Goal: Task Accomplishment & Management: Manage account settings

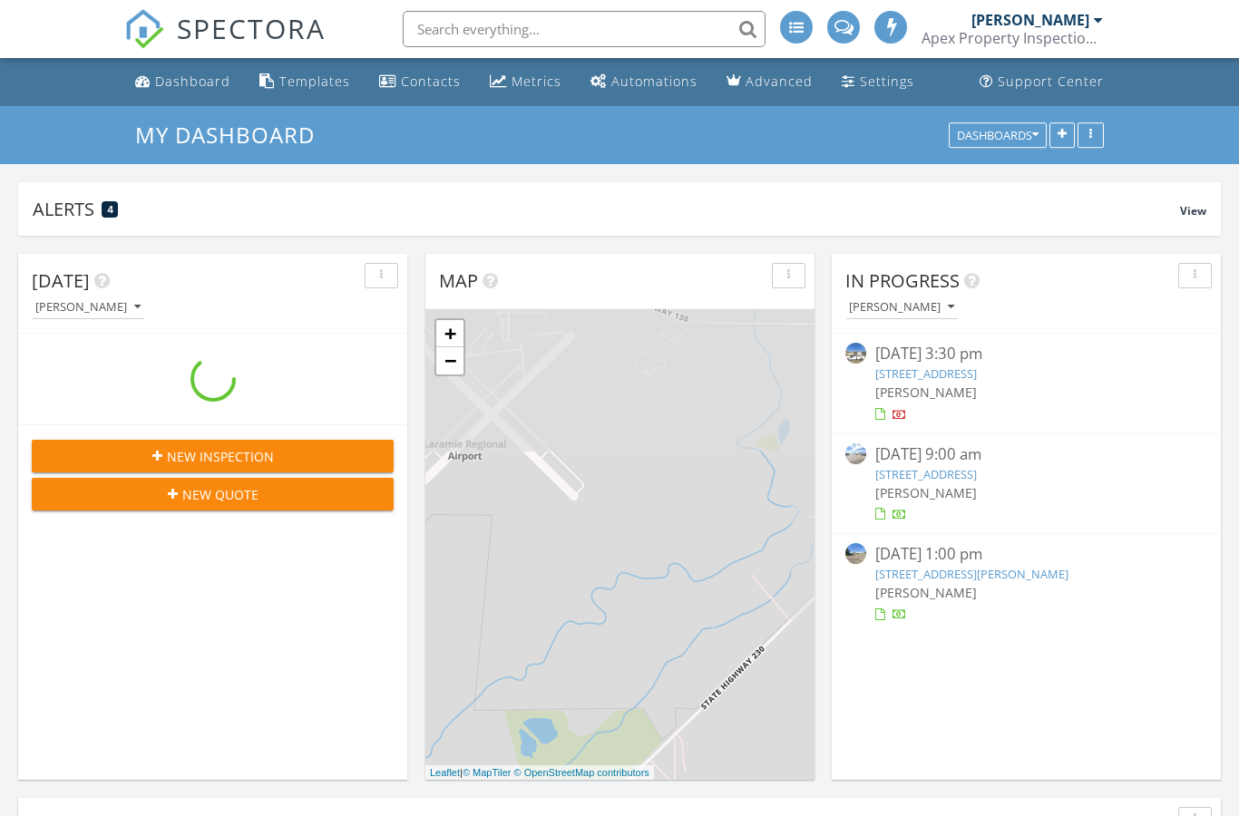
scroll to position [9, 9]
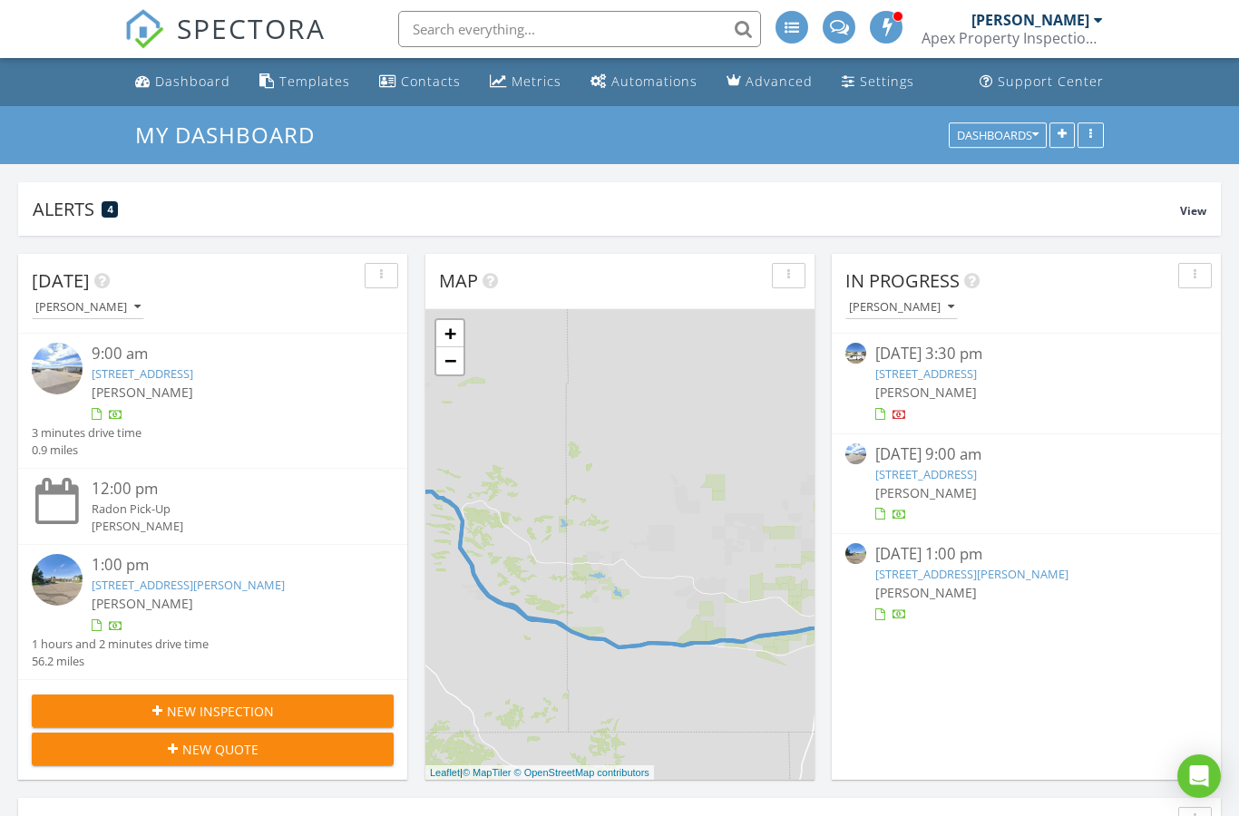
click at [1062, 31] on div "Apex Property Inspection L.L.C. [GEOGRAPHIC_DATA]" at bounding box center [1012, 38] width 181 height 18
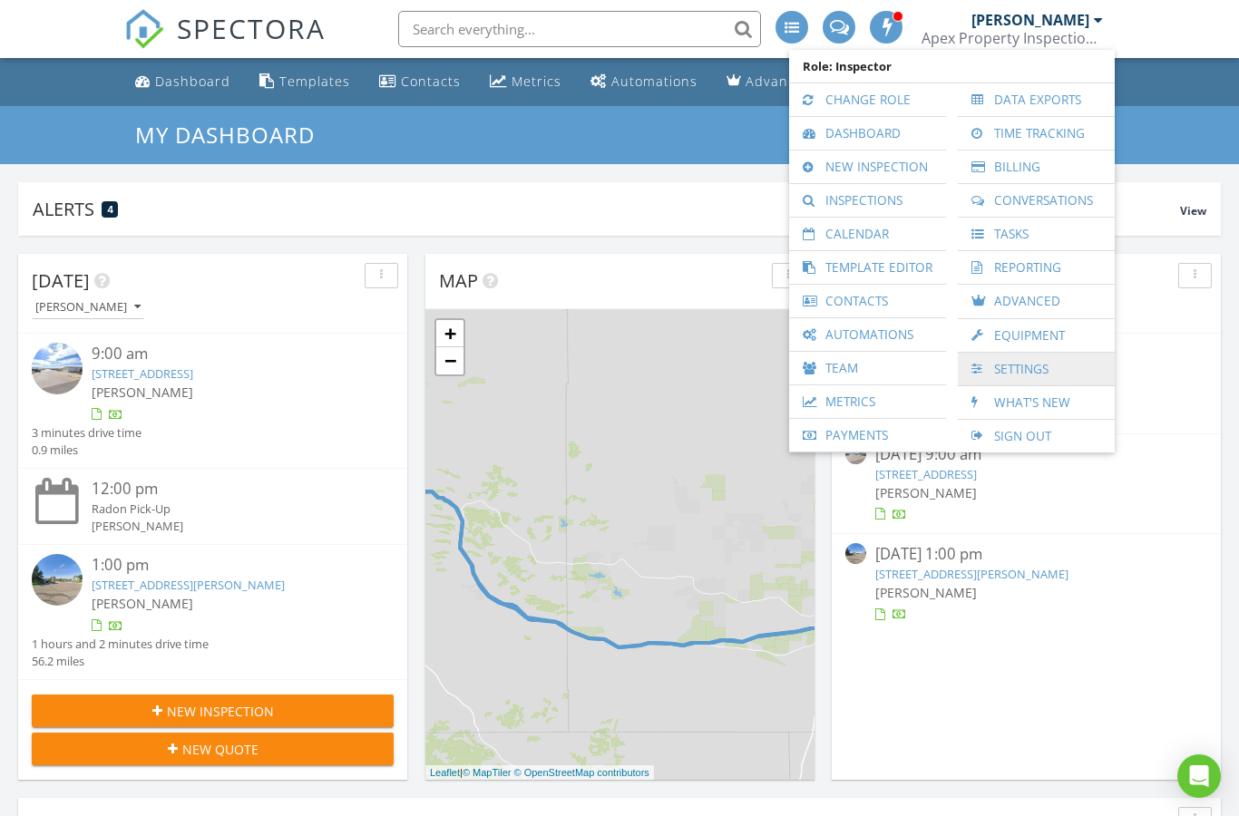
click at [1043, 372] on link "Settings" at bounding box center [1036, 369] width 139 height 33
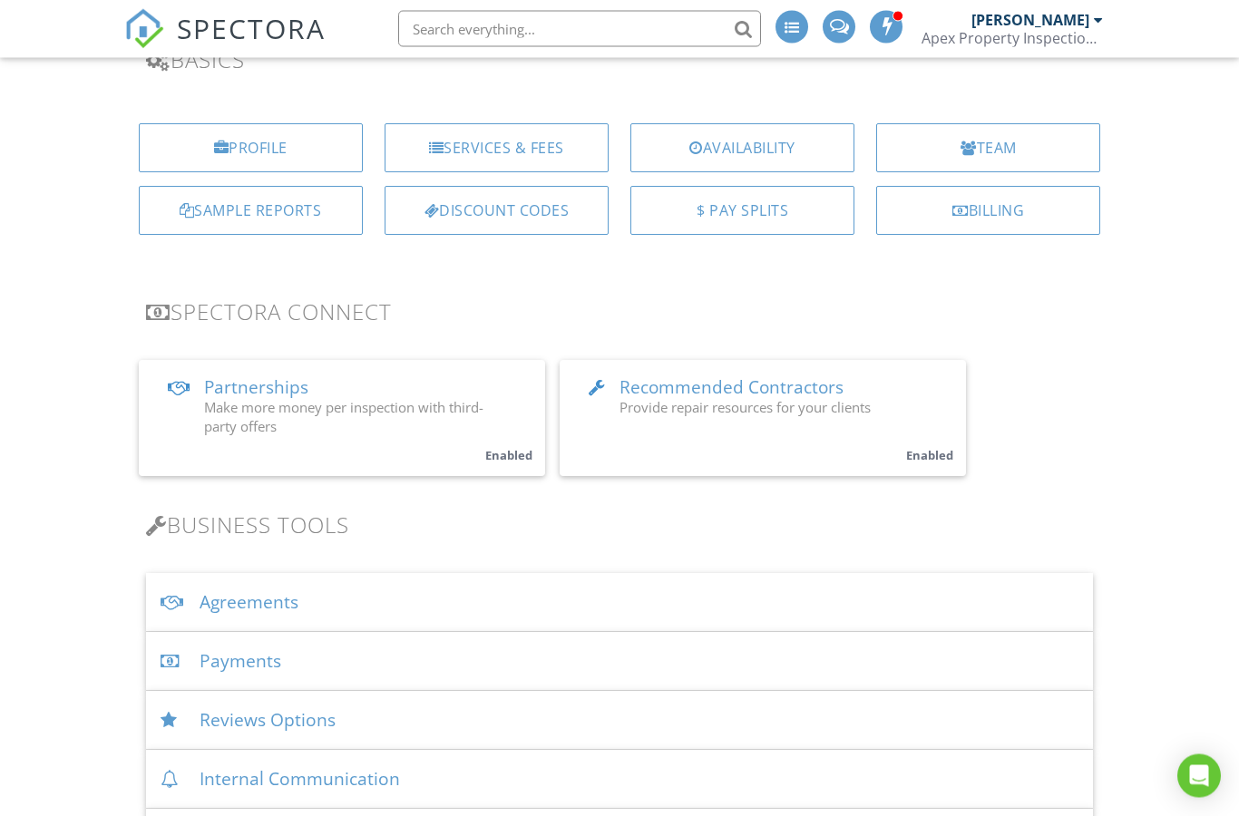
scroll to position [156, 0]
click at [253, 589] on div "Agreements" at bounding box center [620, 602] width 948 height 59
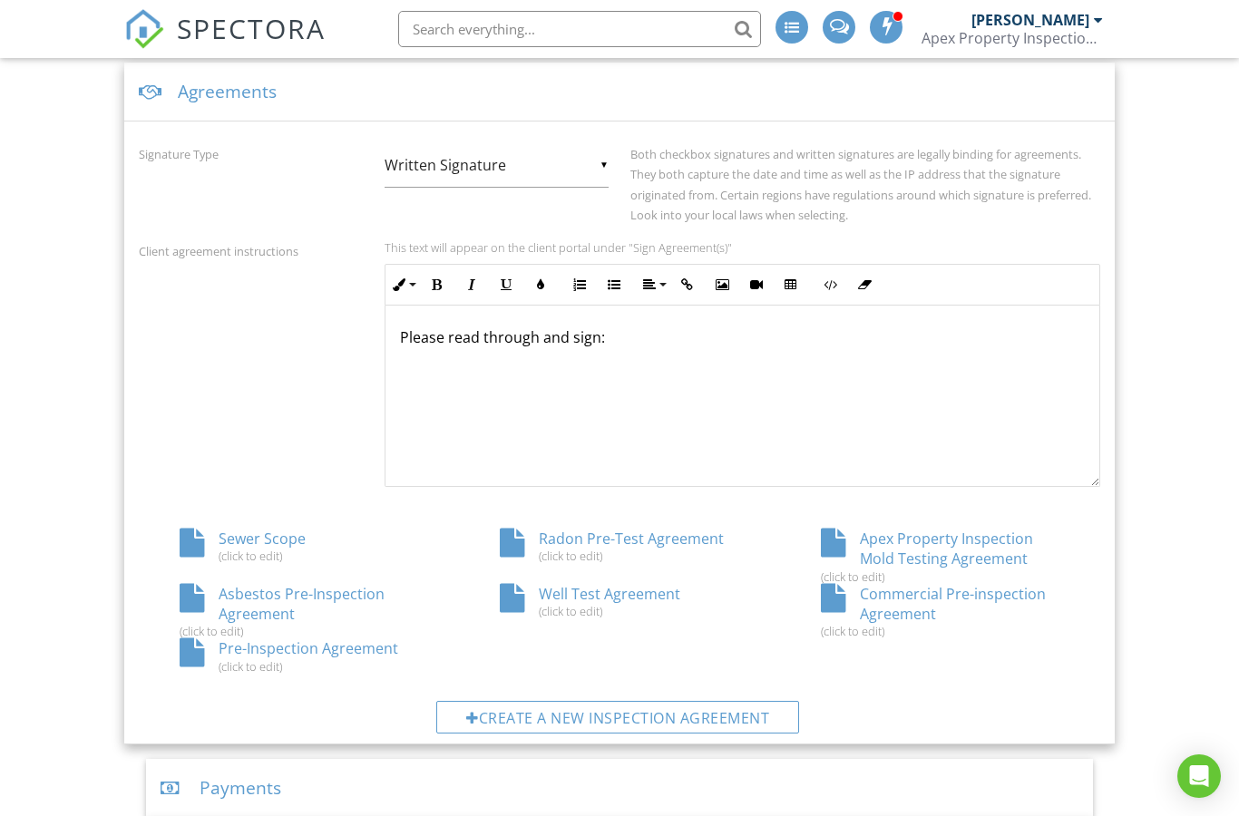
scroll to position [700, 0]
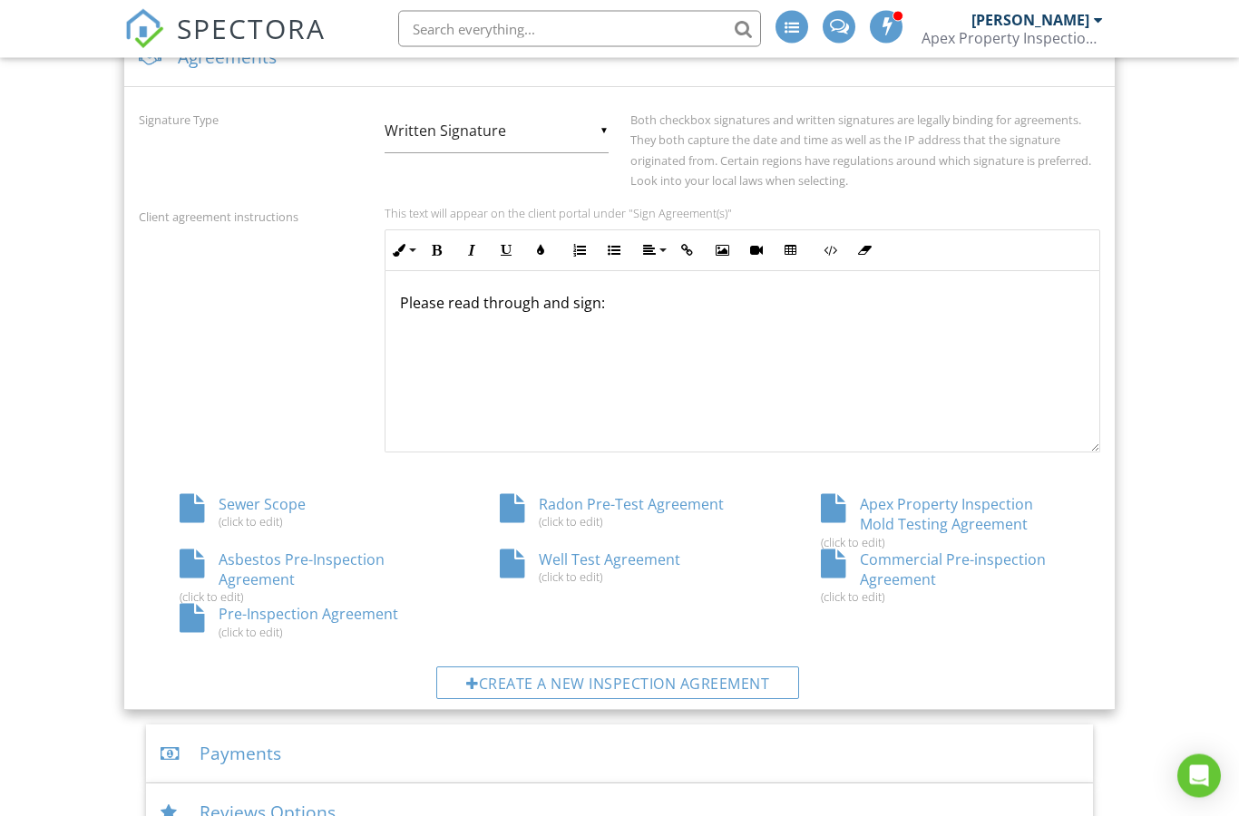
click at [334, 611] on div "Pre-Inspection Agreement (click to edit)" at bounding box center [299, 622] width 321 height 34
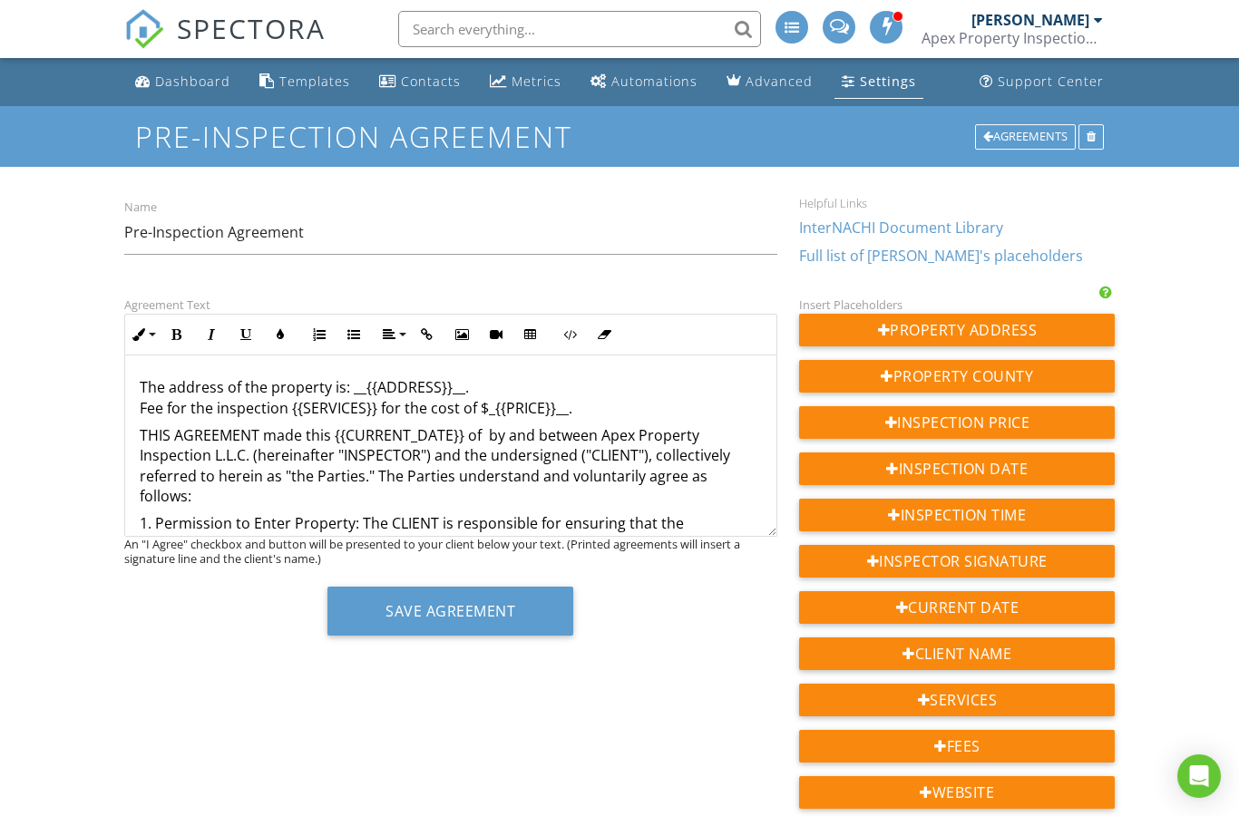
drag, startPoint x: 138, startPoint y: 387, endPoint x: 606, endPoint y: 516, distance: 485.5
click at [145, 386] on p "The address of the property is: __{{ADDRESS}}__. Fee for the inspection {{SERVI…" at bounding box center [451, 397] width 623 height 41
click at [213, 386] on p "The address of the property is: __{{ADDRESS}}__. Fee for the inspection {{SERVI…" at bounding box center [451, 397] width 623 height 41
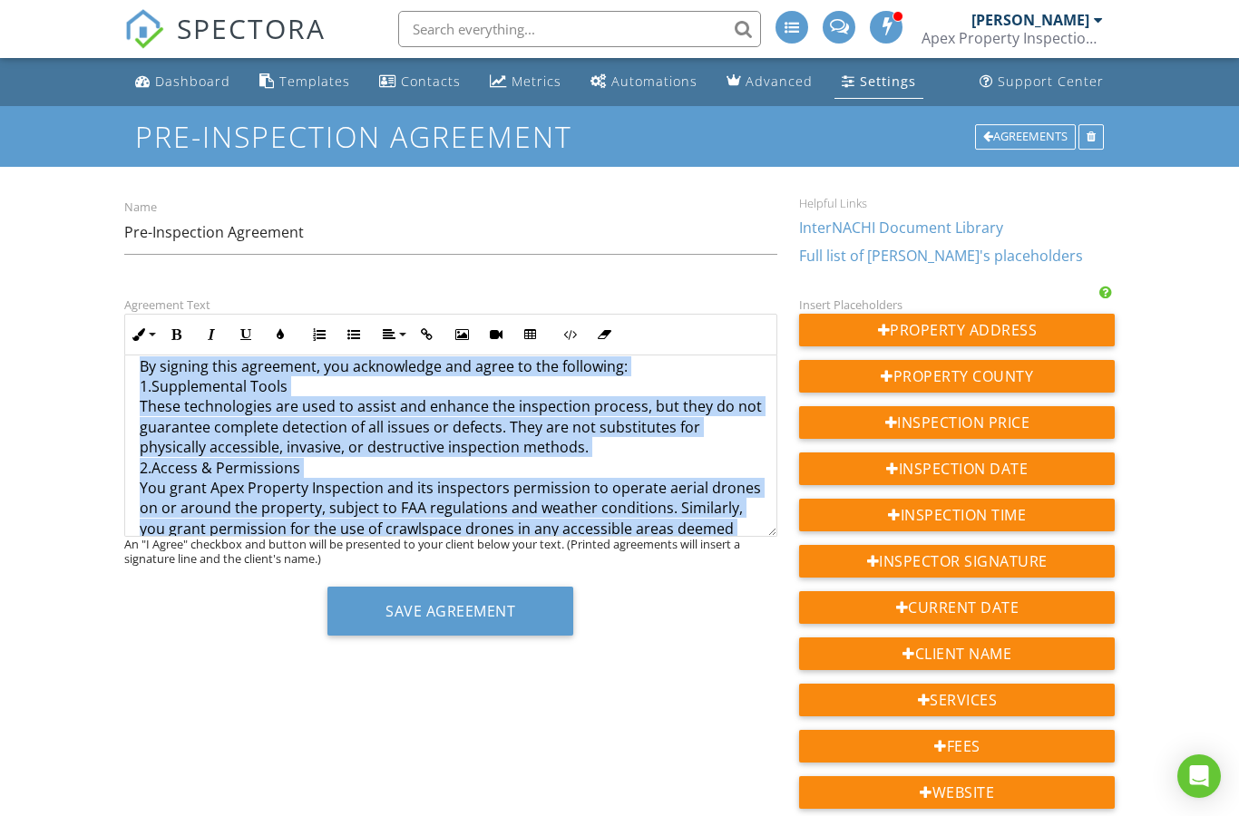
scroll to position [5667, 0]
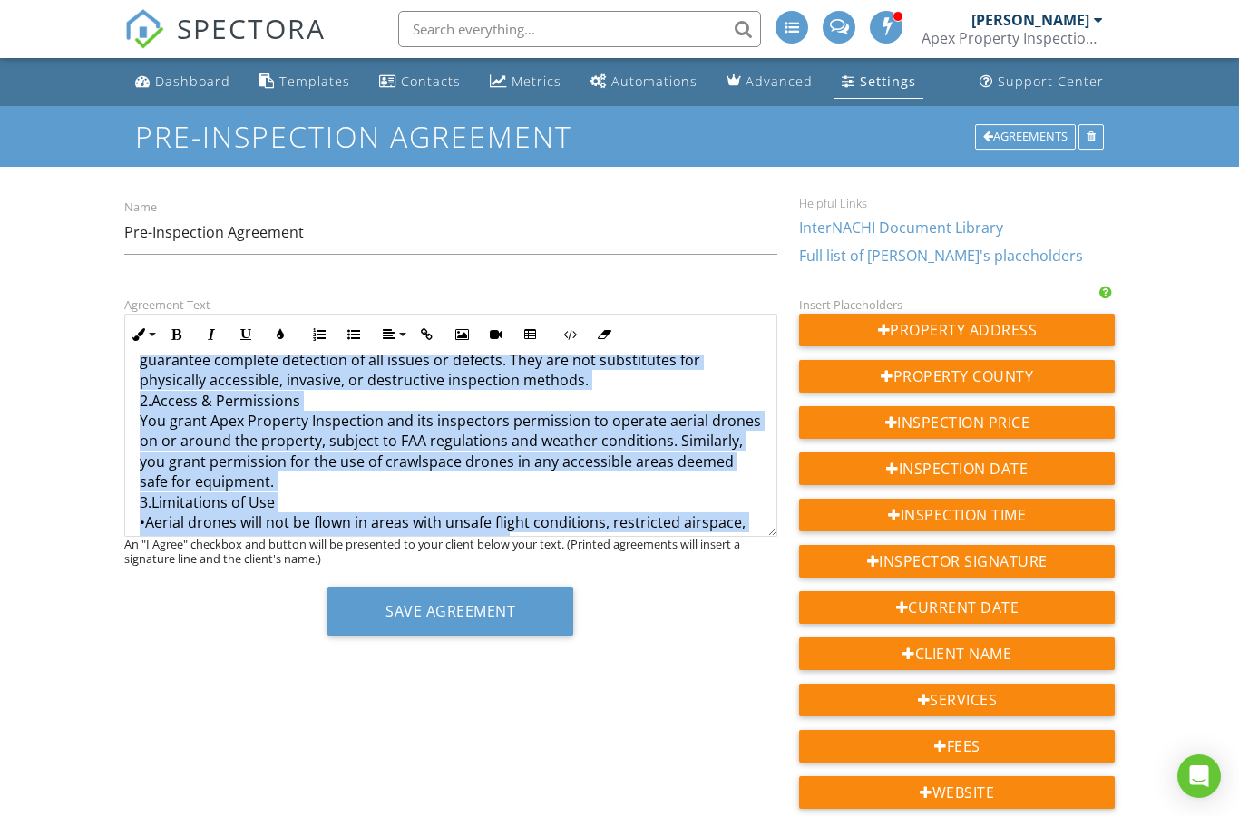
drag, startPoint x: 141, startPoint y: 386, endPoint x: 657, endPoint y: 511, distance: 530.9
copy div "Lor ipsumdo si ame consecte ad: __{{ELITSED}}__. Doe tem inc utlaboreet {{DOLOR…"
